Goal: Understand site structure: Understand site structure

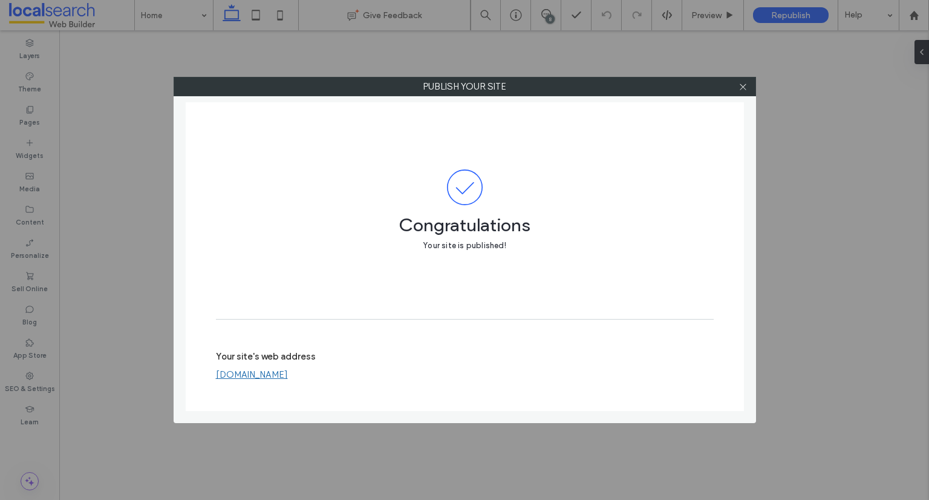
click at [741, 86] on icon at bounding box center [743, 86] width 9 height 9
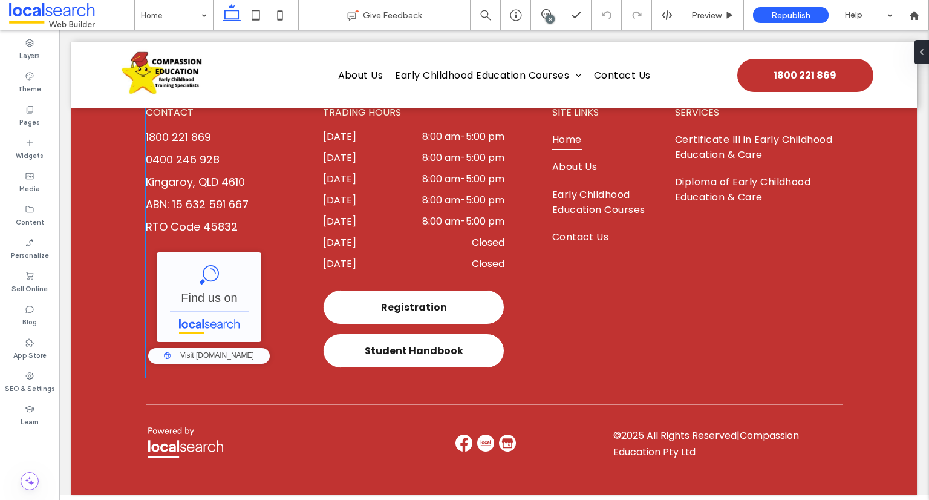
scroll to position [3850, 0]
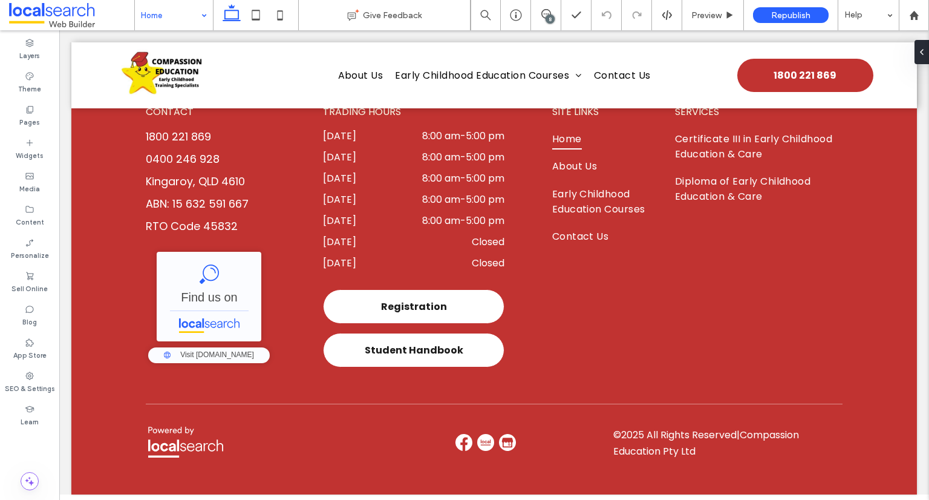
drag, startPoint x: 152, startPoint y: 9, endPoint x: 185, endPoint y: 18, distance: 34.3
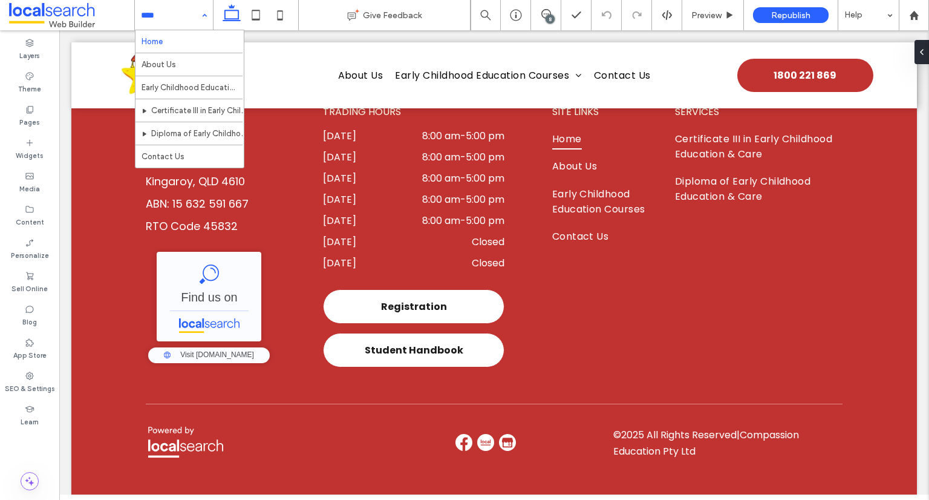
click at [201, 18] on div "Home About Us Early Childhood Education Courses Certificate III in Early Childh…" at bounding box center [174, 15] width 78 height 30
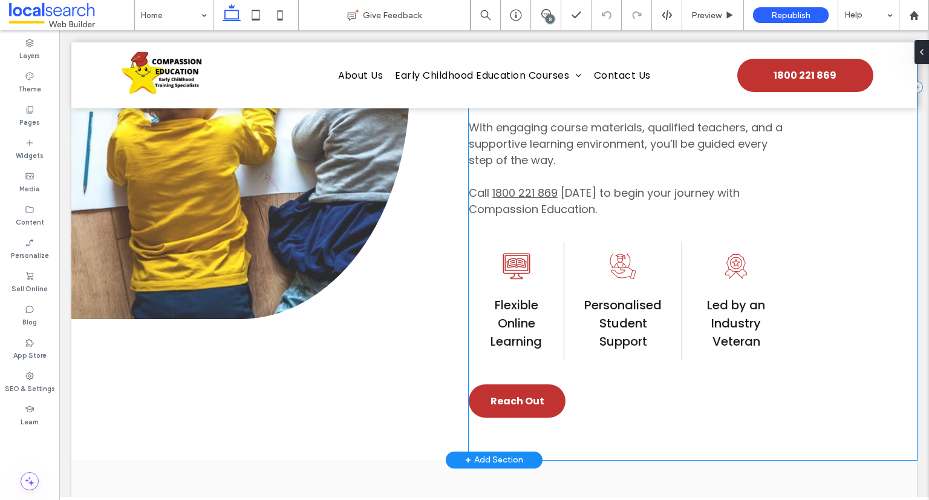
scroll to position [1007, 0]
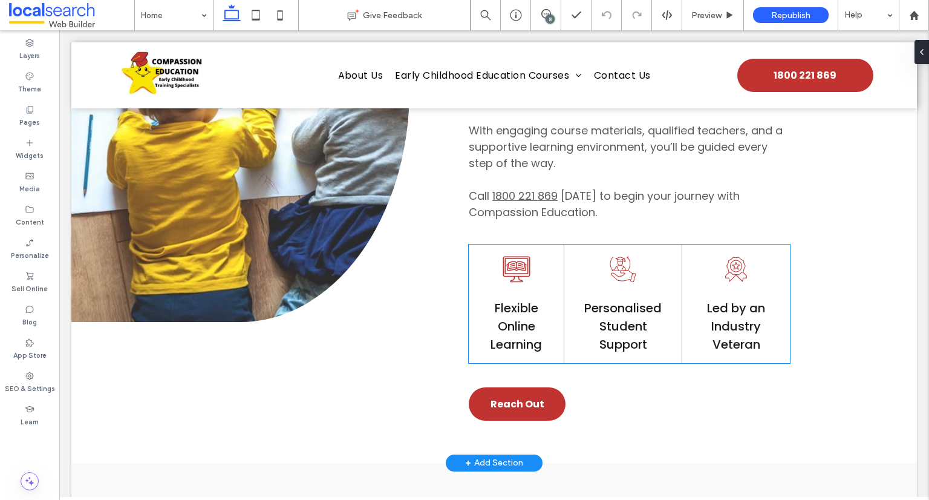
click at [538, 338] on h5 "Flexible Online Learning" at bounding box center [517, 326] width 76 height 54
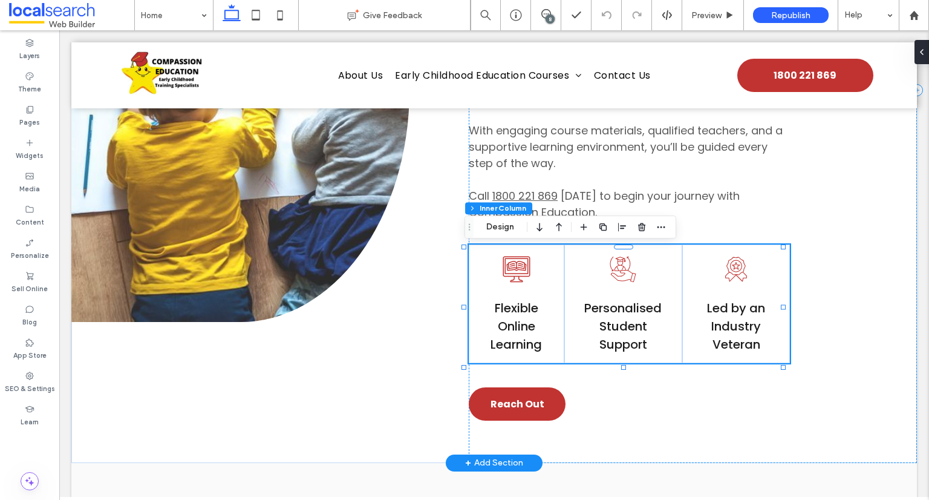
click at [538, 338] on h5 "Flexible Online Learning" at bounding box center [517, 326] width 76 height 54
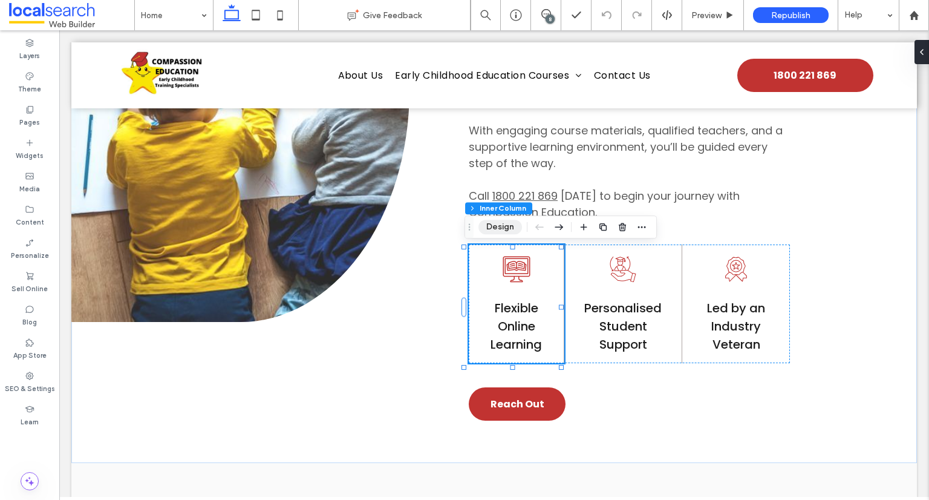
click at [498, 226] on button "Design" at bounding box center [501, 227] width 44 height 15
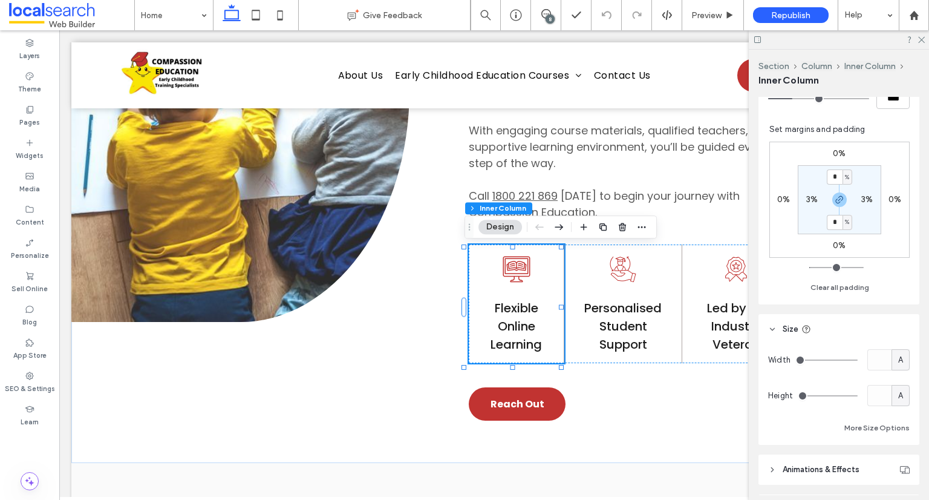
scroll to position [302, 0]
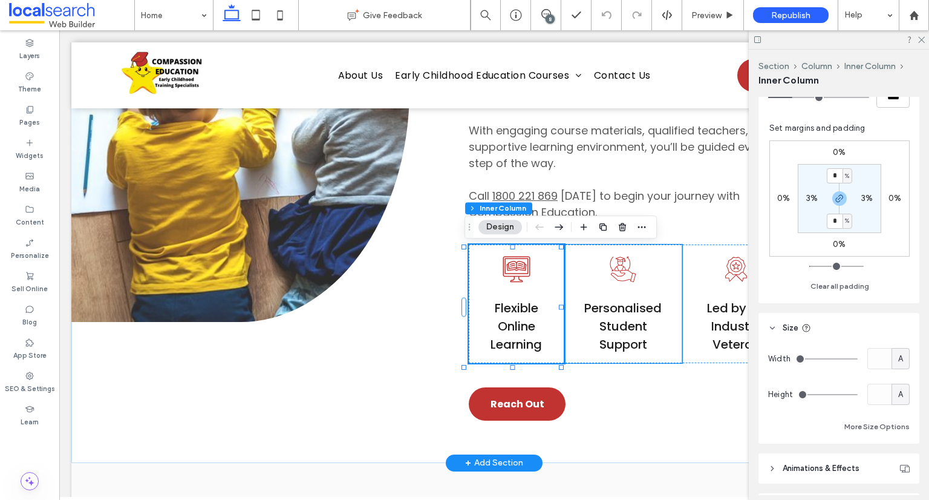
click at [615, 325] on span "Personalised Student Support" at bounding box center [622, 325] width 77 height 53
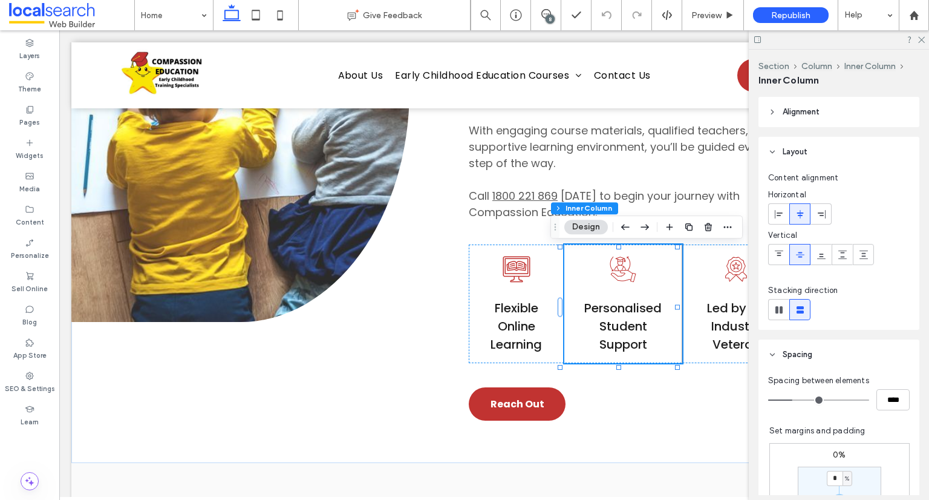
scroll to position [363, 0]
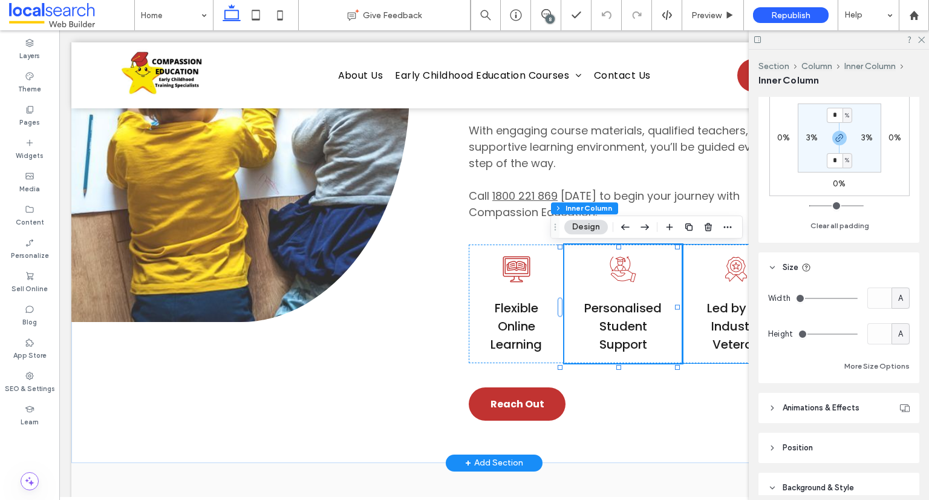
click at [710, 322] on span "Led by an Industry Veteran" at bounding box center [736, 325] width 58 height 53
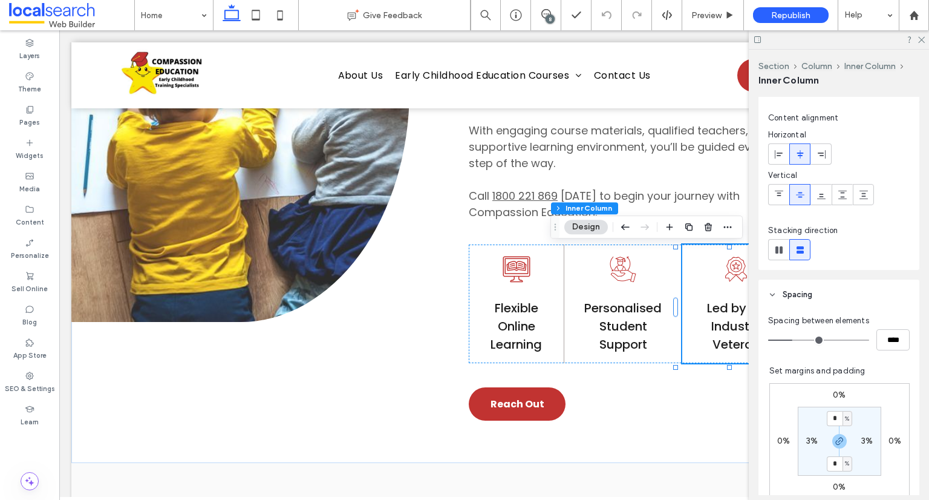
scroll to position [302, 0]
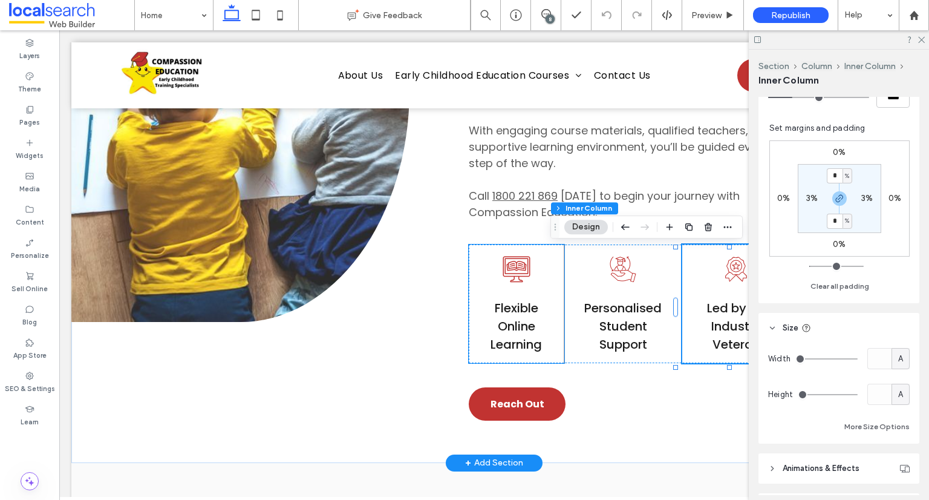
click at [556, 307] on div "Online Learning Icon Flexible Online Learning" at bounding box center [517, 303] width 96 height 119
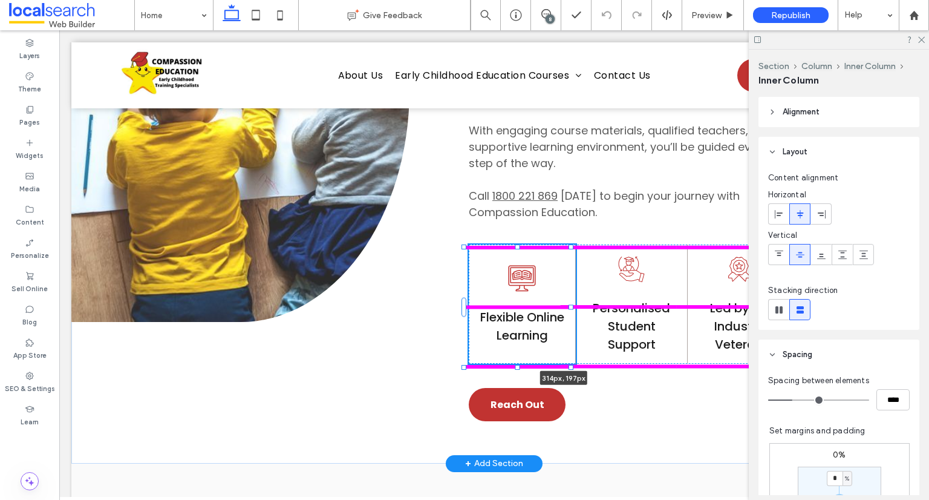
drag, startPoint x: 561, startPoint y: 307, endPoint x: 655, endPoint y: 312, distance: 93.9
click at [655, 312] on div "Button Online Classes Line Icon Queensland Early Childhood Education Compassion…" at bounding box center [494, 90] width 846 height 745
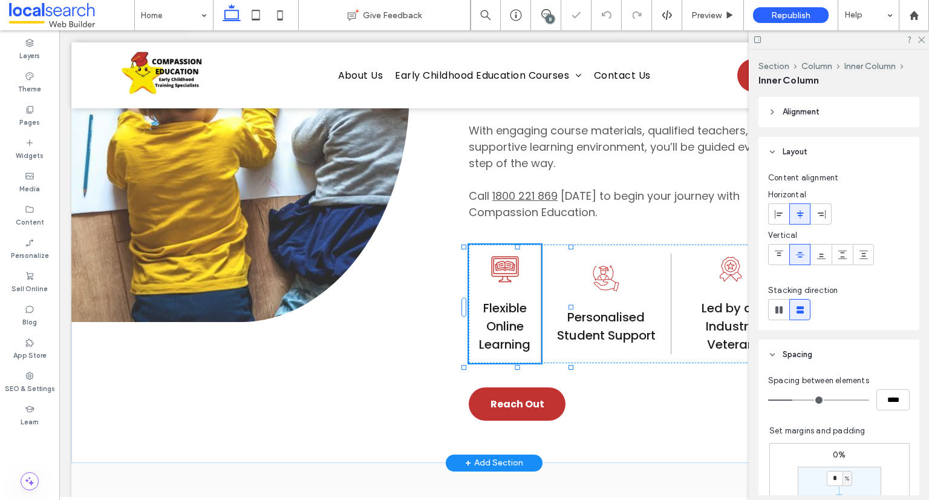
type input "***"
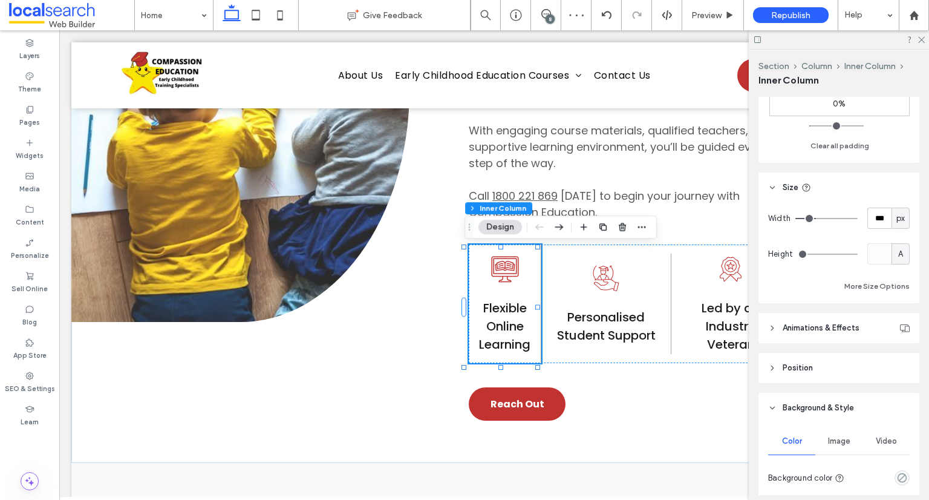
scroll to position [433, 0]
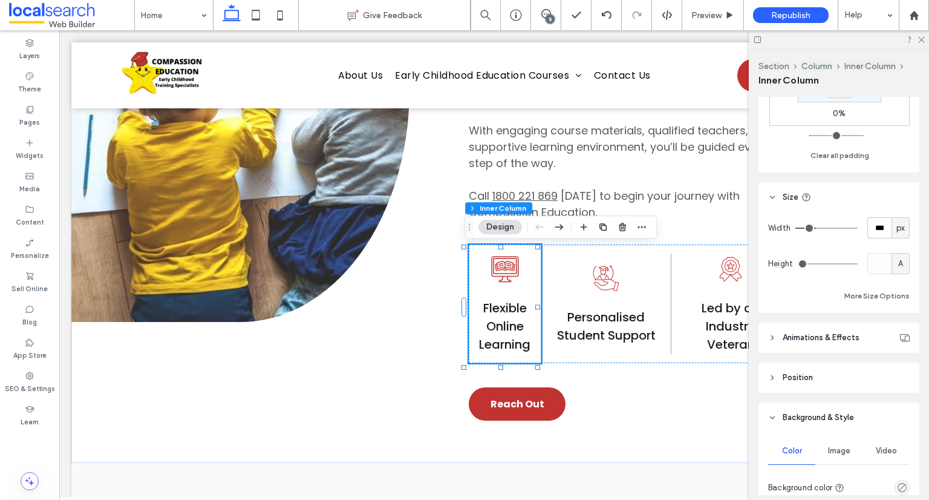
click at [897, 228] on span "px" at bounding box center [901, 228] width 8 height 12
click at [898, 334] on div "A" at bounding box center [894, 332] width 17 height 21
type input "*"
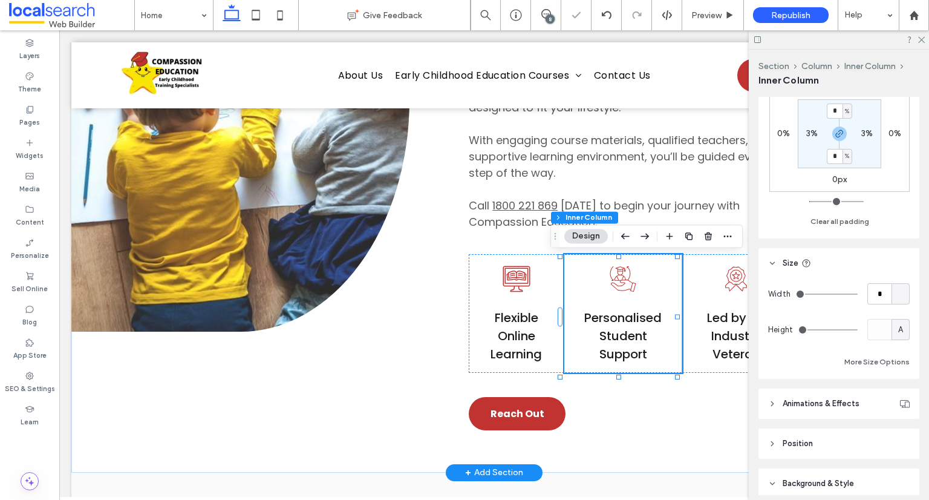
scroll to position [484, 0]
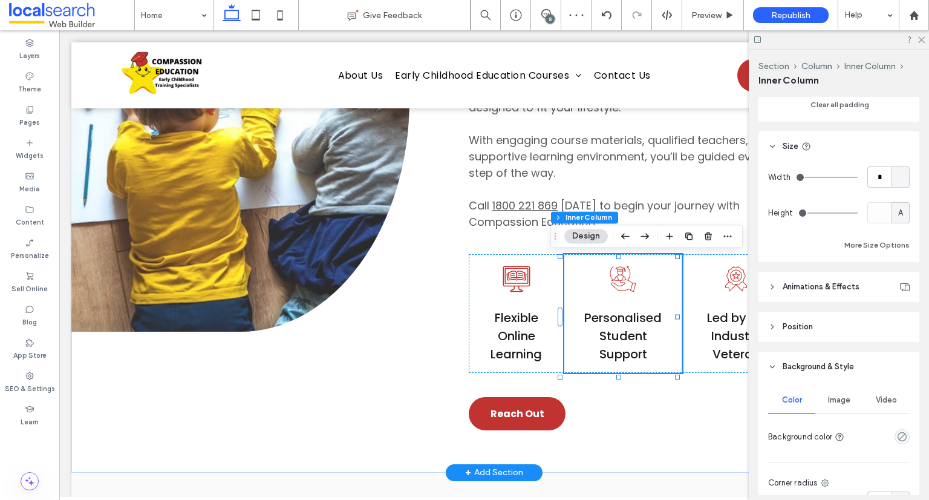
click at [895, 175] on div at bounding box center [901, 176] width 18 height 21
click at [898, 284] on div "A" at bounding box center [894, 282] width 17 height 21
click at [675, 286] on div "Student Support Icon Personalised Student Support" at bounding box center [623, 313] width 118 height 119
click at [695, 286] on div "Ribbon Icon Led by an Industry Veteran" at bounding box center [736, 313] width 108 height 119
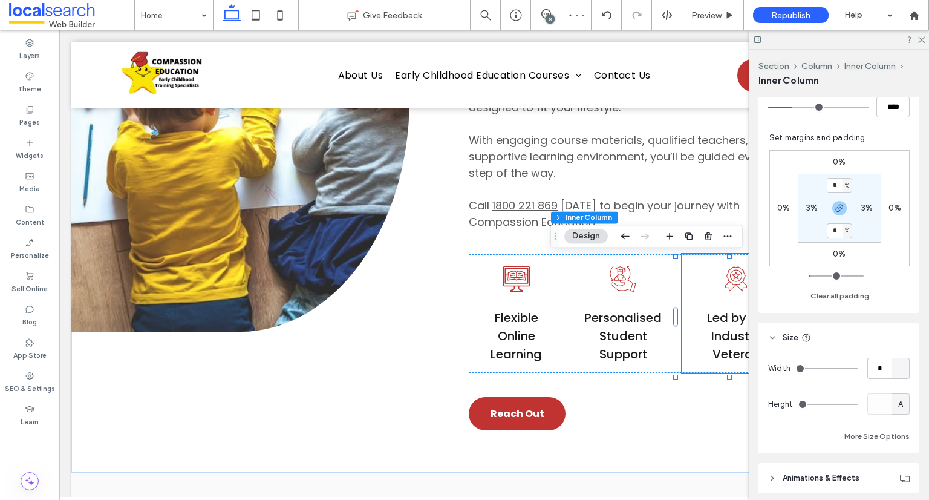
scroll to position [423, 0]
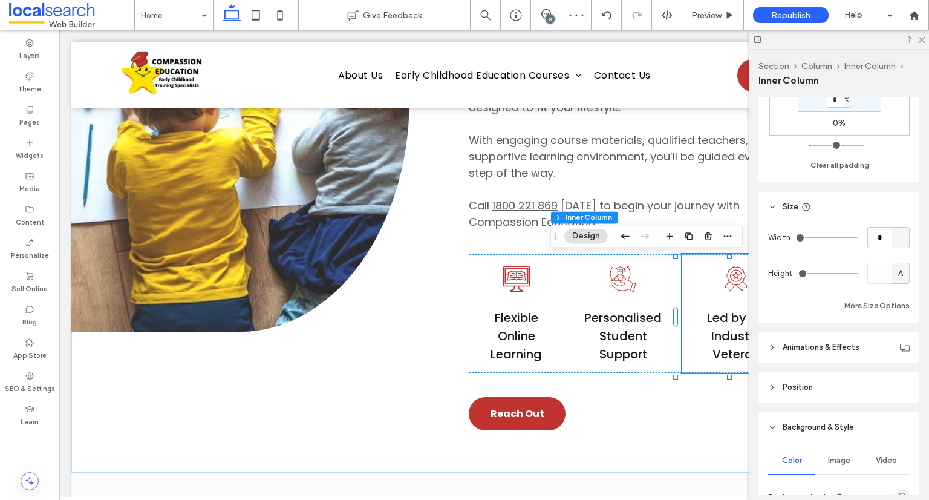
click at [892, 240] on div at bounding box center [901, 237] width 18 height 21
click at [900, 347] on div "A" at bounding box center [894, 343] width 17 height 21
click at [919, 42] on icon at bounding box center [921, 39] width 8 height 8
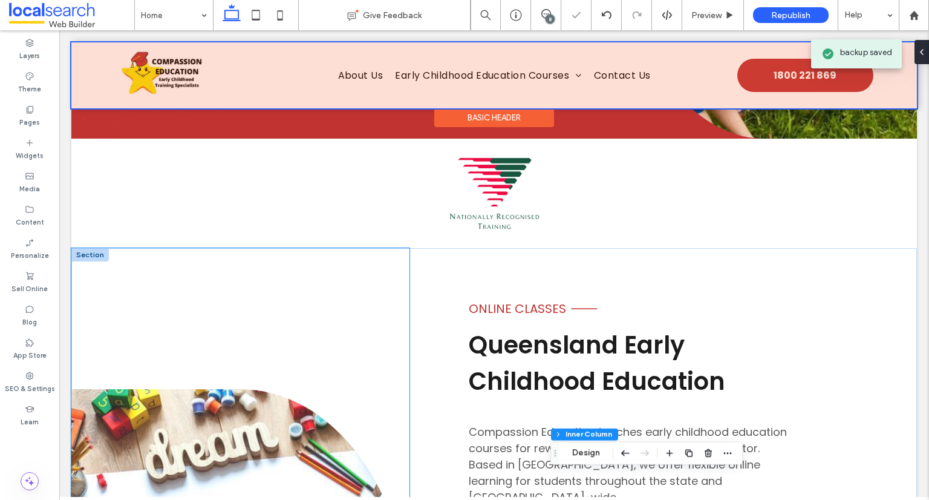
scroll to position [392, 0]
